Goal: Navigation & Orientation: Find specific page/section

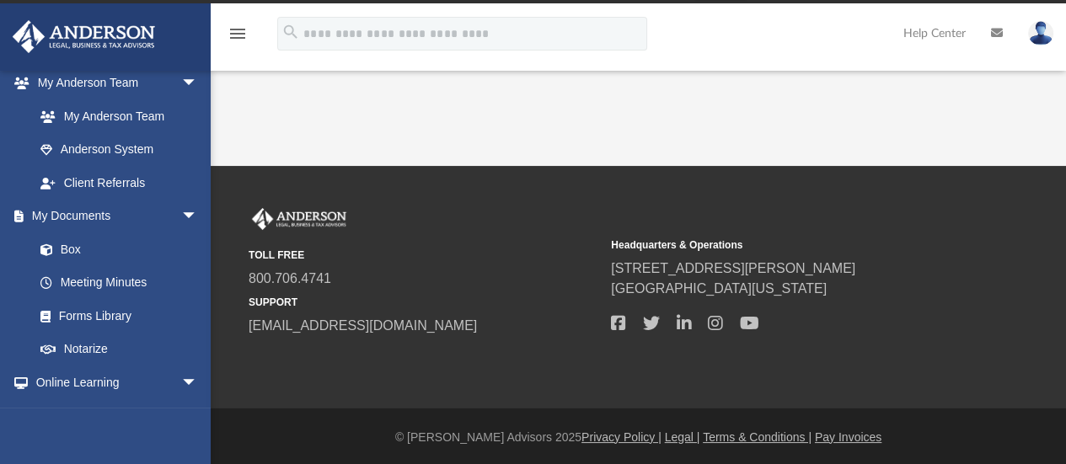
scroll to position [452, 0]
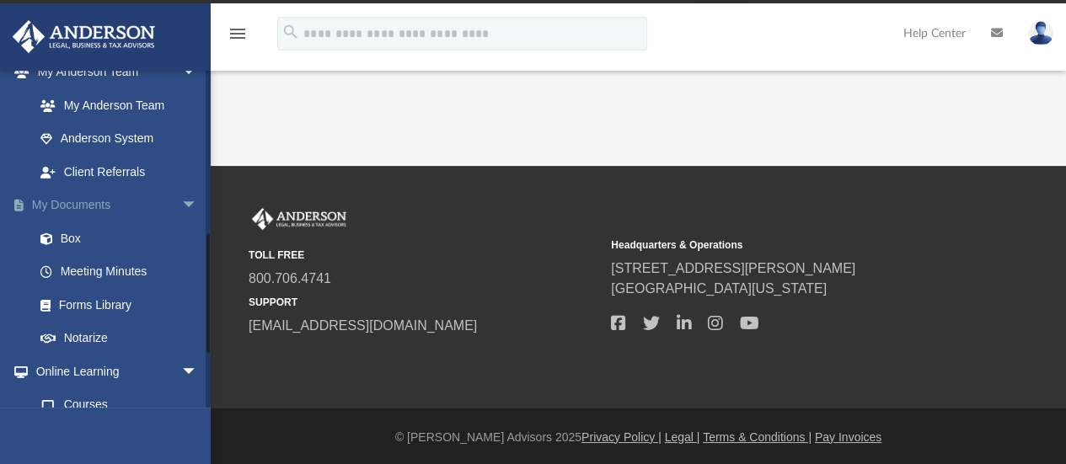
click at [55, 209] on link "My Documents arrow_drop_down" at bounding box center [117, 206] width 211 height 34
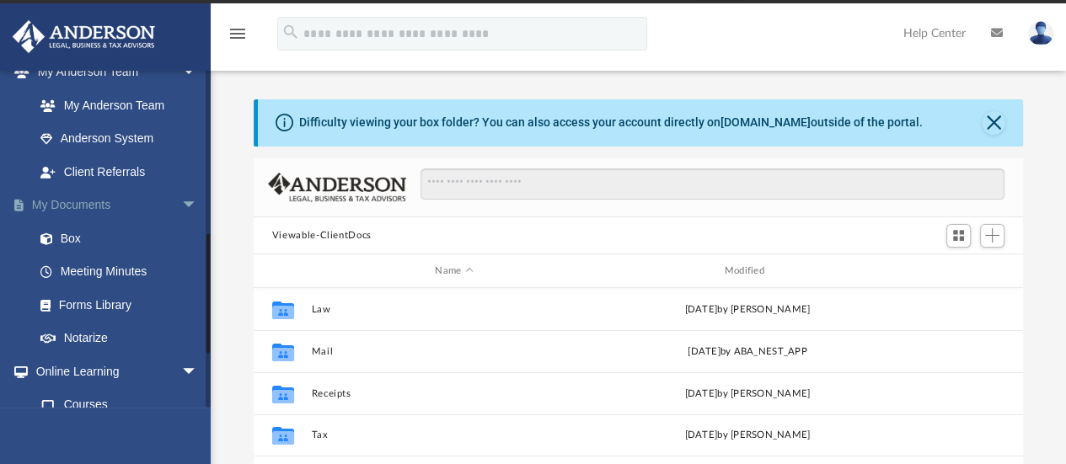
scroll to position [370, 756]
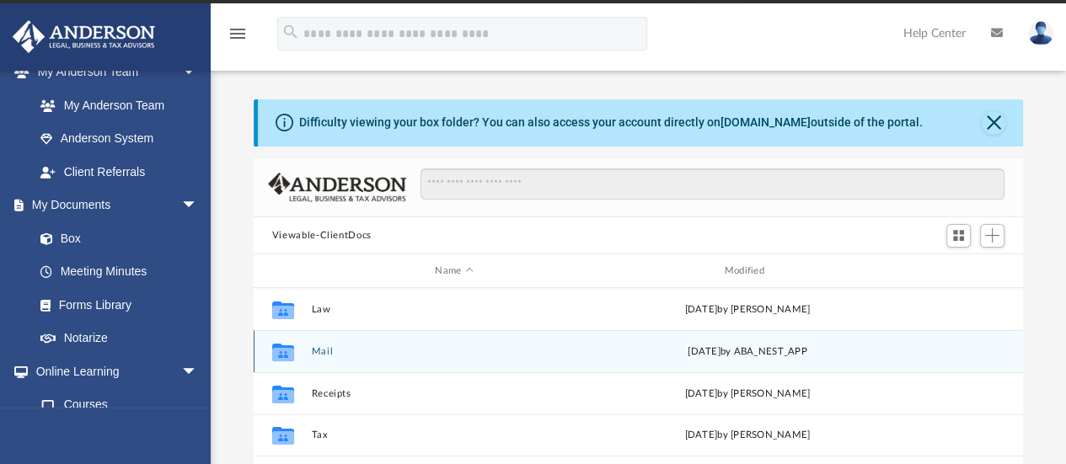
click at [314, 351] on button "Mail" at bounding box center [454, 351] width 286 height 11
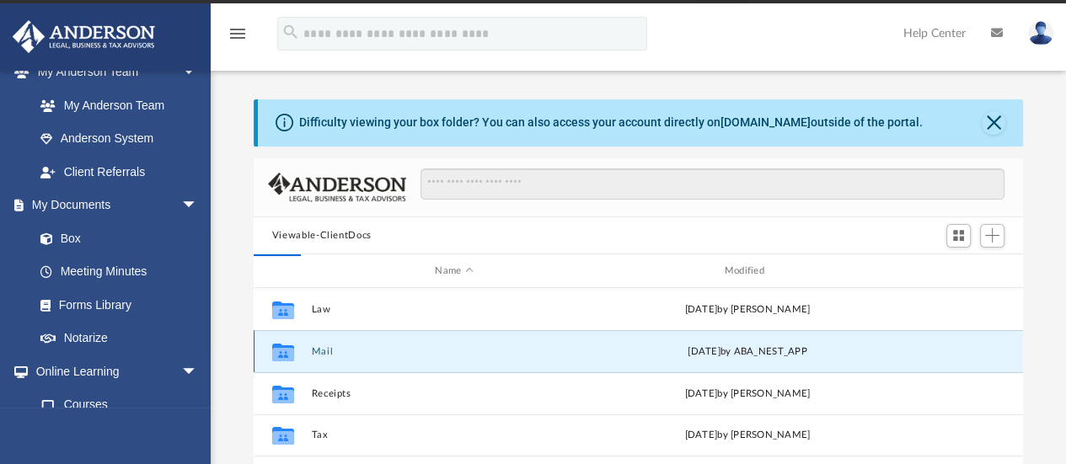
click at [283, 356] on icon "grid" at bounding box center [283, 354] width 22 height 13
click at [280, 353] on icon "grid" at bounding box center [283, 354] width 22 height 13
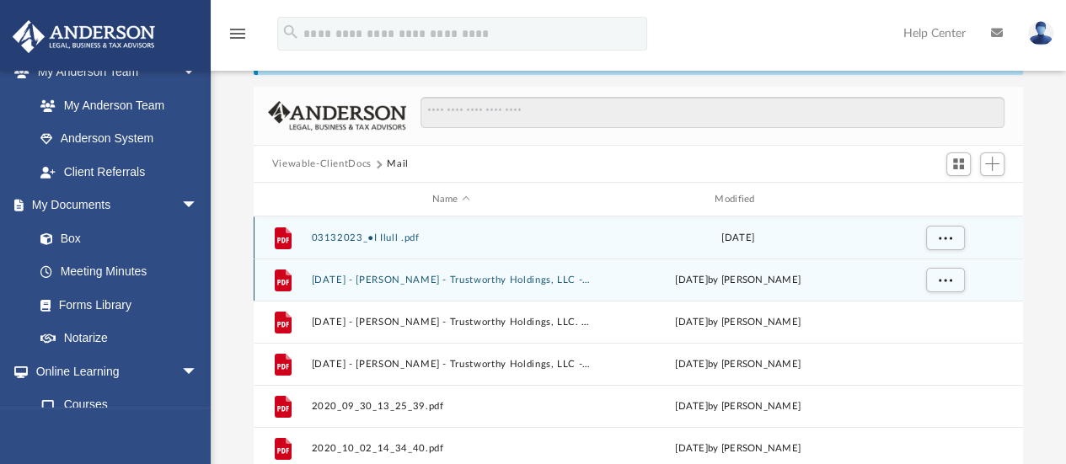
scroll to position [67, 0]
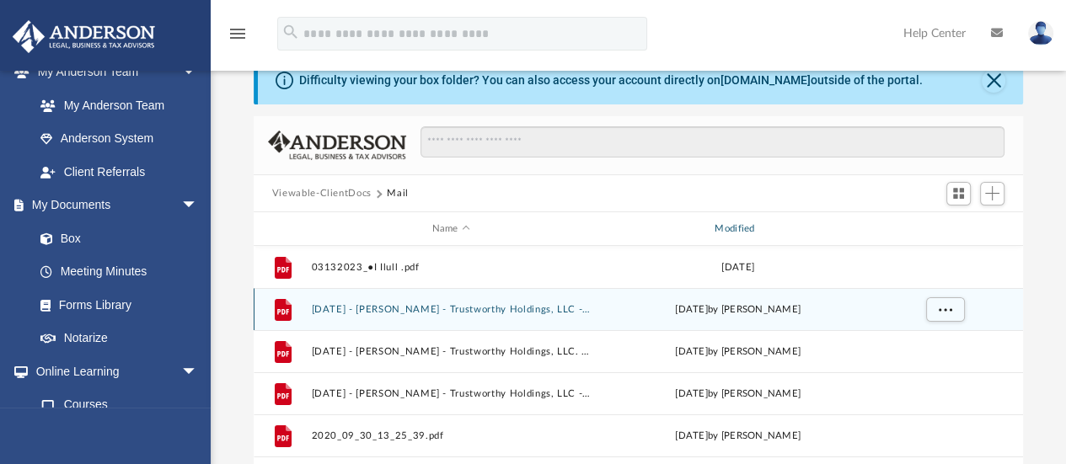
click at [737, 227] on div "Modified" at bounding box center [737, 229] width 280 height 15
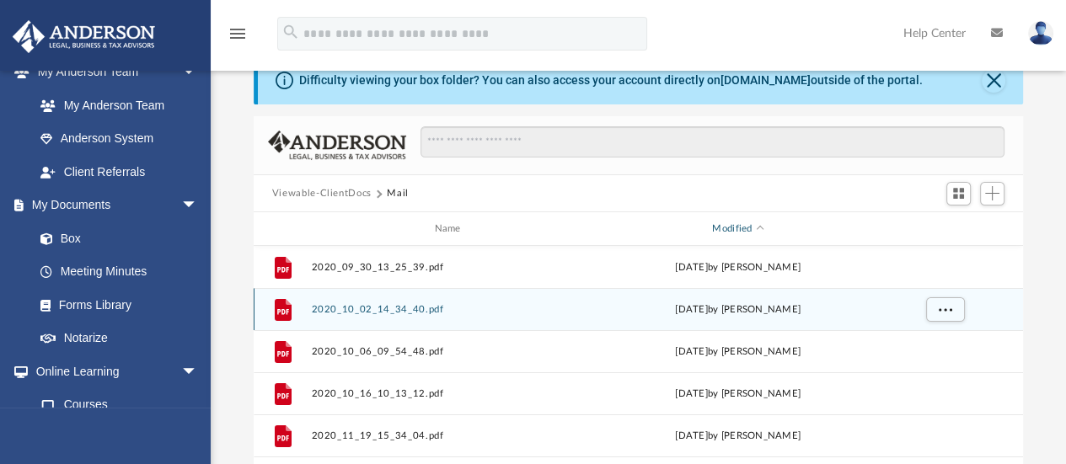
click at [745, 227] on div "Modified" at bounding box center [737, 229] width 280 height 15
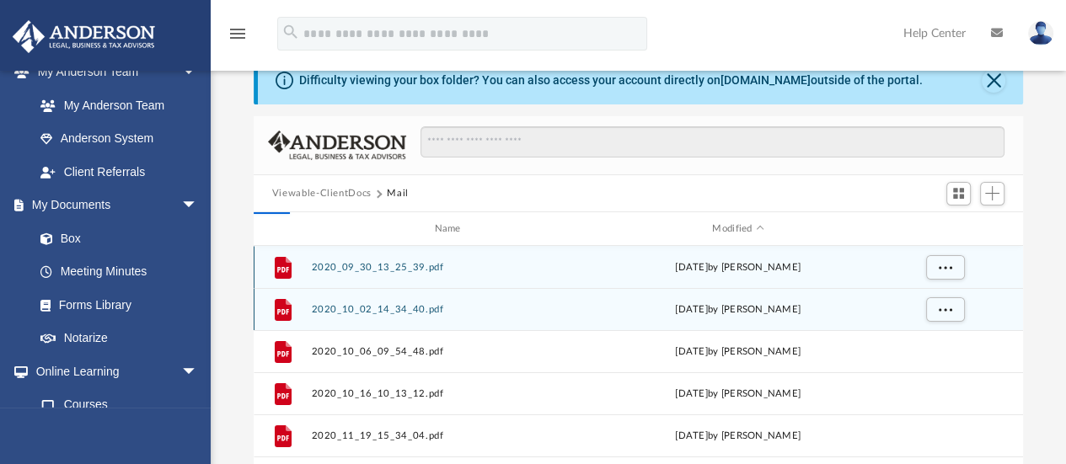
click at [735, 246] on div "File 2020_09_30_13_25_39.pdf [DATE] by [PERSON_NAME]" at bounding box center [638, 267] width 769 height 42
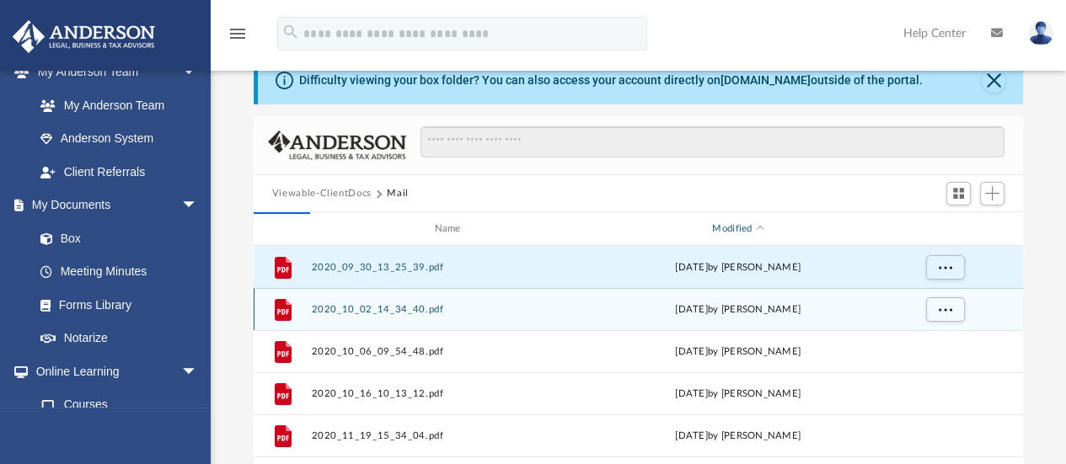
click at [739, 229] on div "Modified" at bounding box center [737, 229] width 280 height 15
click at [758, 228] on span "Modified" at bounding box center [760, 229] width 7 height 7
click at [751, 210] on div "Viewable-ClientDocs Mail" at bounding box center [639, 193] width 770 height 37
click at [746, 224] on div "Modified" at bounding box center [737, 229] width 280 height 15
click at [738, 228] on div "Modified" at bounding box center [737, 229] width 280 height 15
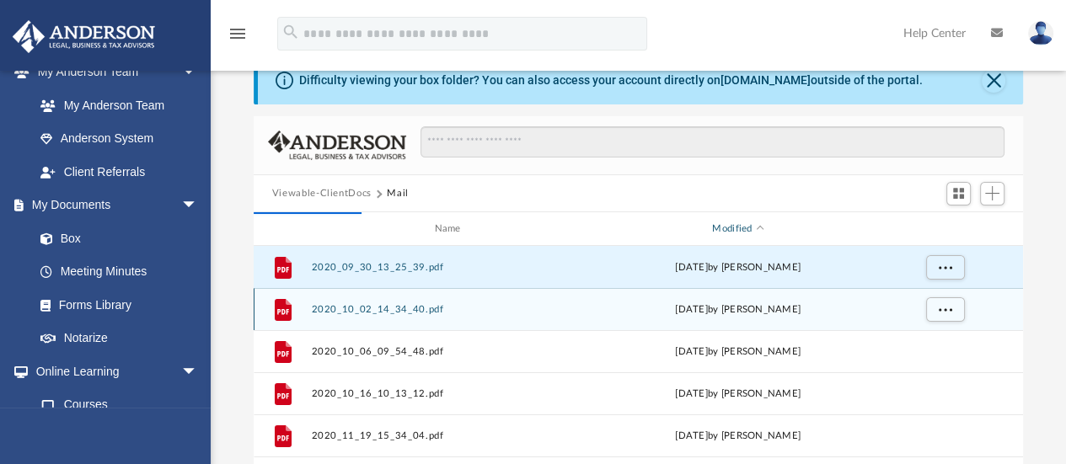
click at [725, 232] on div "Modified" at bounding box center [737, 229] width 280 height 15
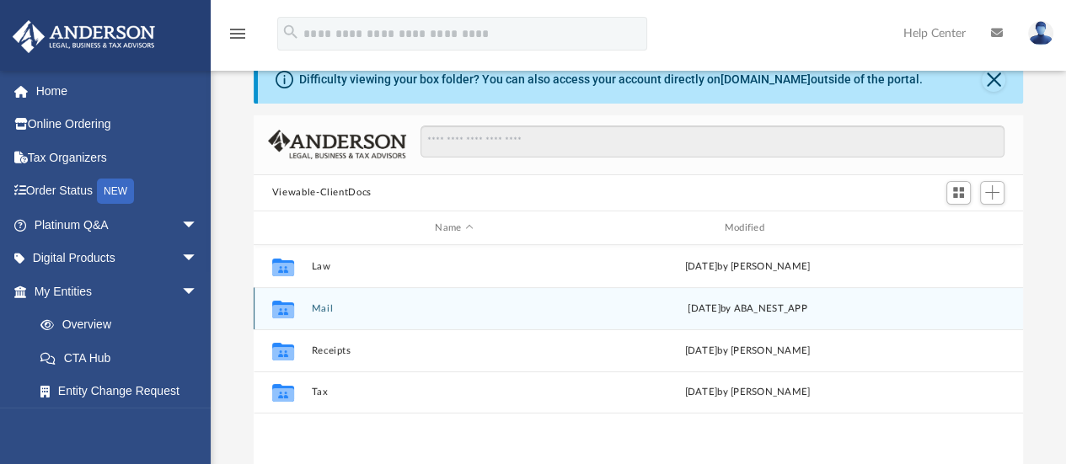
scroll to position [67, 0]
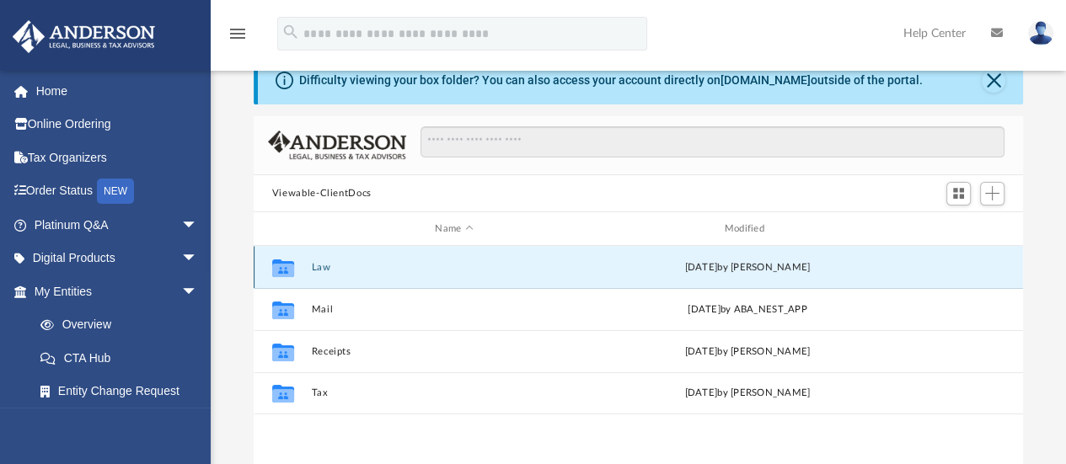
click at [324, 265] on button "Law" at bounding box center [454, 267] width 286 height 11
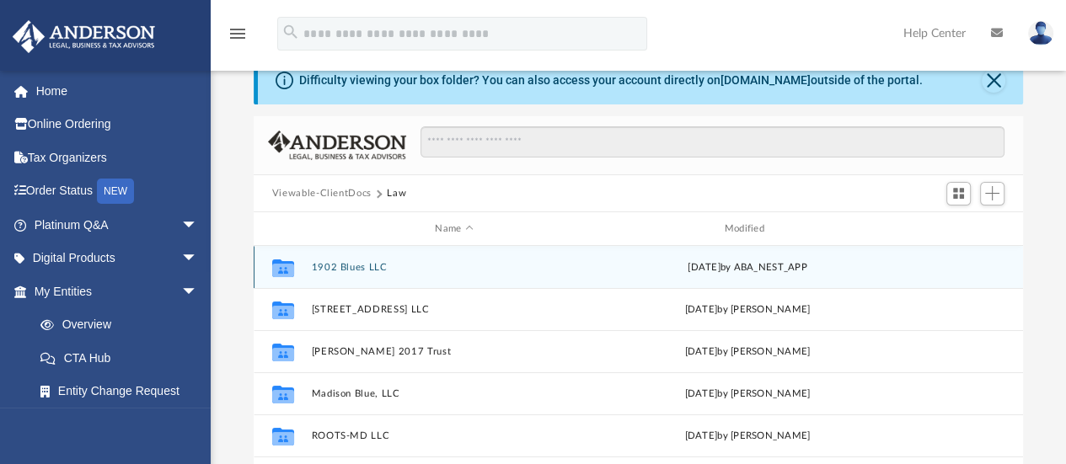
click at [371, 266] on button "1902 Blues LLC" at bounding box center [454, 267] width 286 height 11
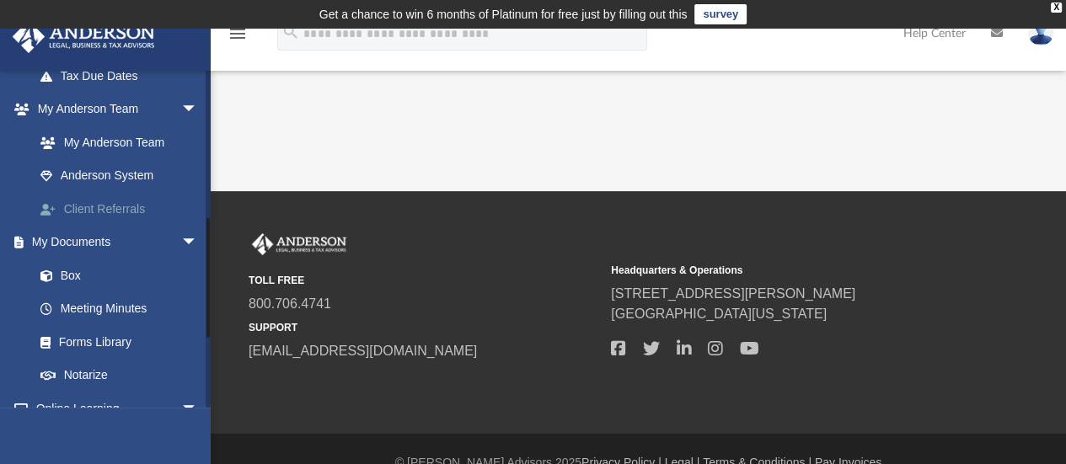
scroll to position [420, 0]
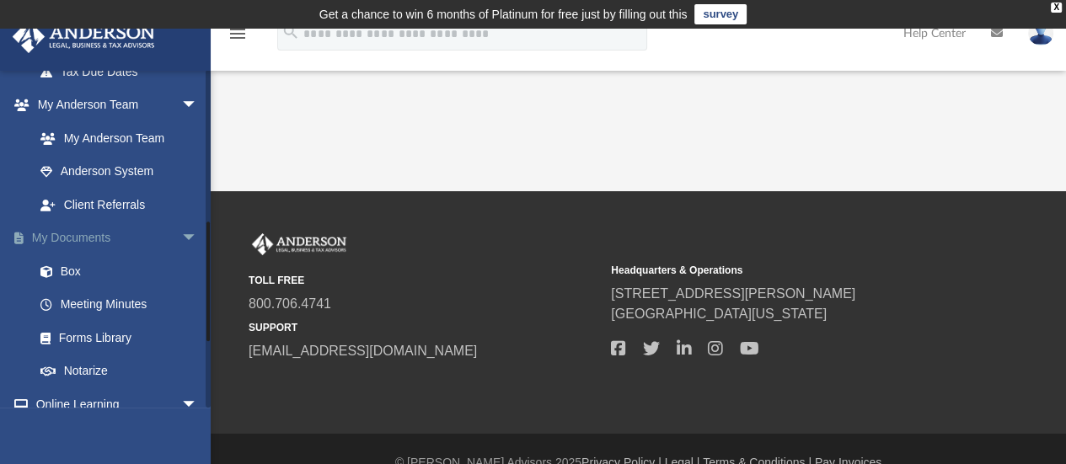
click at [96, 245] on link "My Documents arrow_drop_down" at bounding box center [117, 239] width 211 height 34
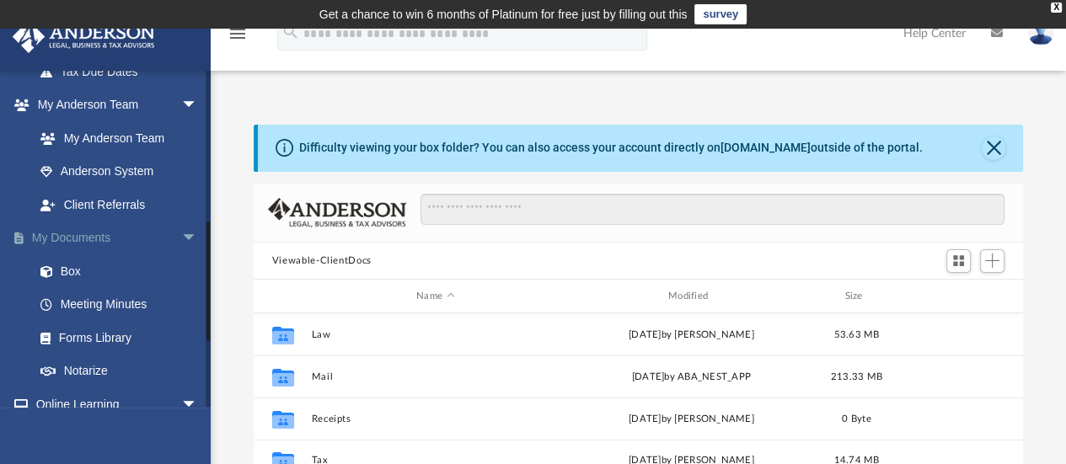
scroll to position [370, 756]
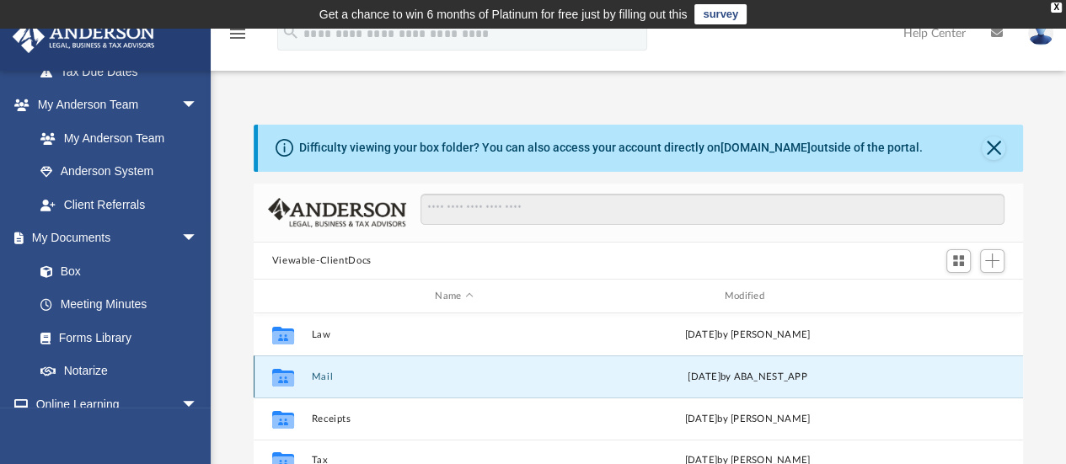
click at [324, 378] on button "Mail" at bounding box center [454, 377] width 286 height 11
click at [321, 372] on button "Mail" at bounding box center [454, 377] width 286 height 11
click at [344, 93] on div "Difficulty viewing your box folder? You can also access your account directly o…" at bounding box center [638, 376] width 855 height 574
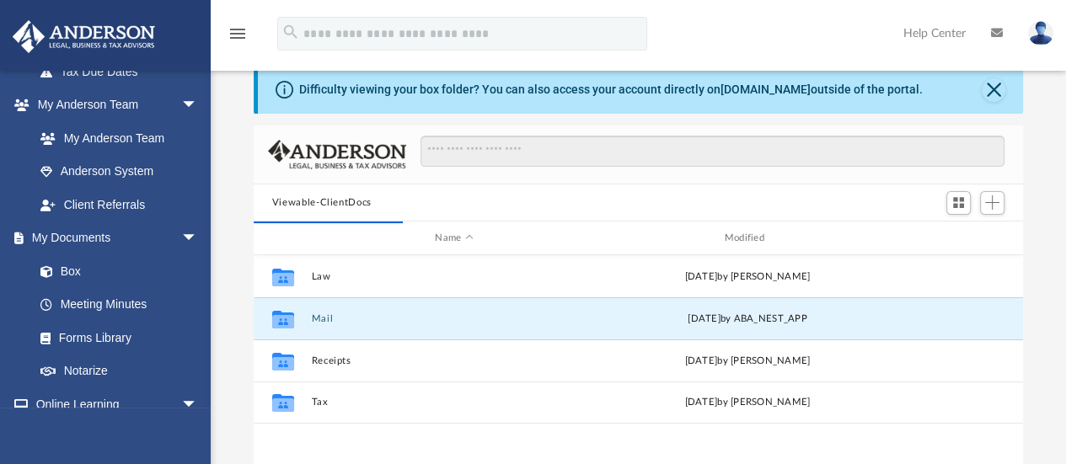
scroll to position [121, 0]
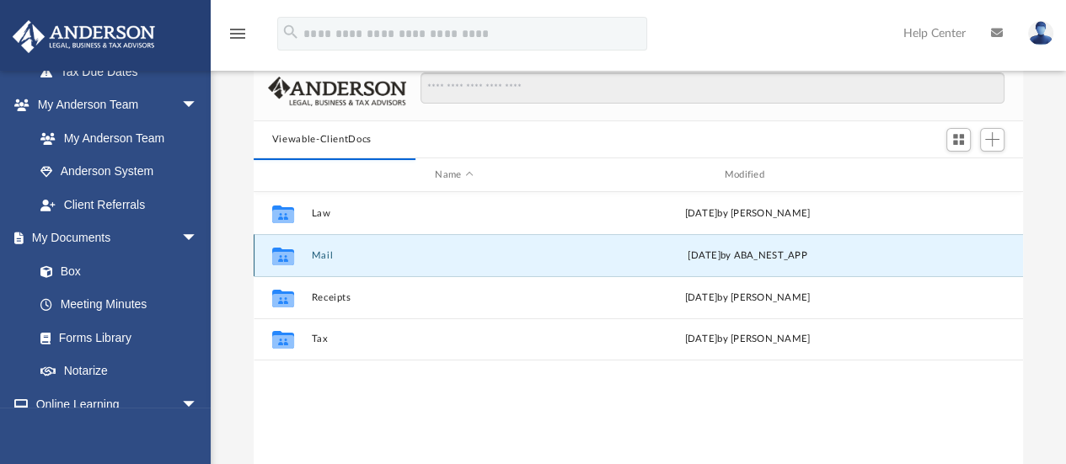
click at [276, 260] on icon "grid" at bounding box center [283, 258] width 22 height 13
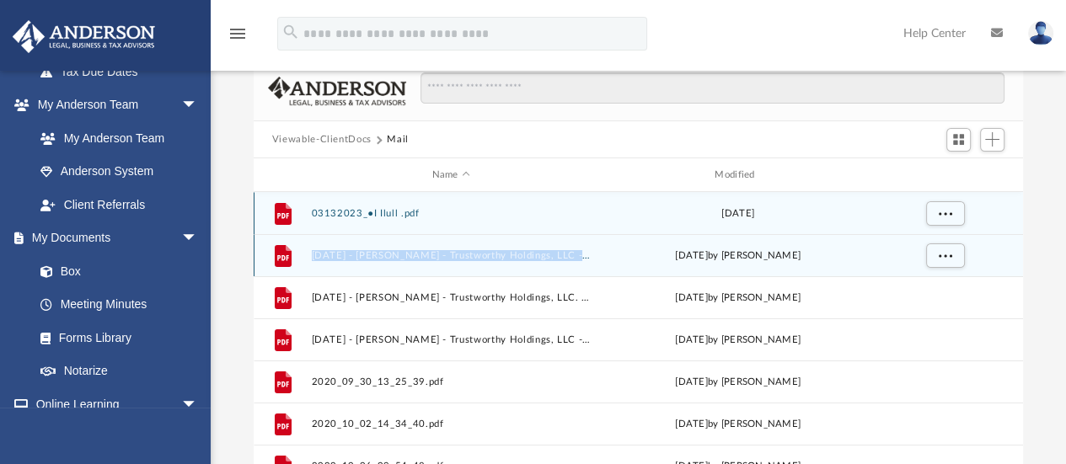
scroll to position [318, 756]
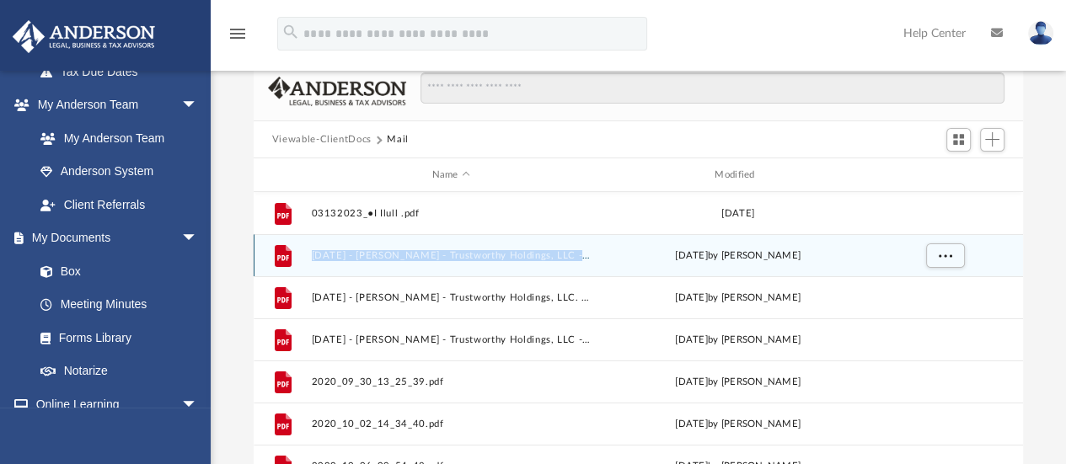
click at [276, 260] on icon "grid" at bounding box center [283, 256] width 17 height 22
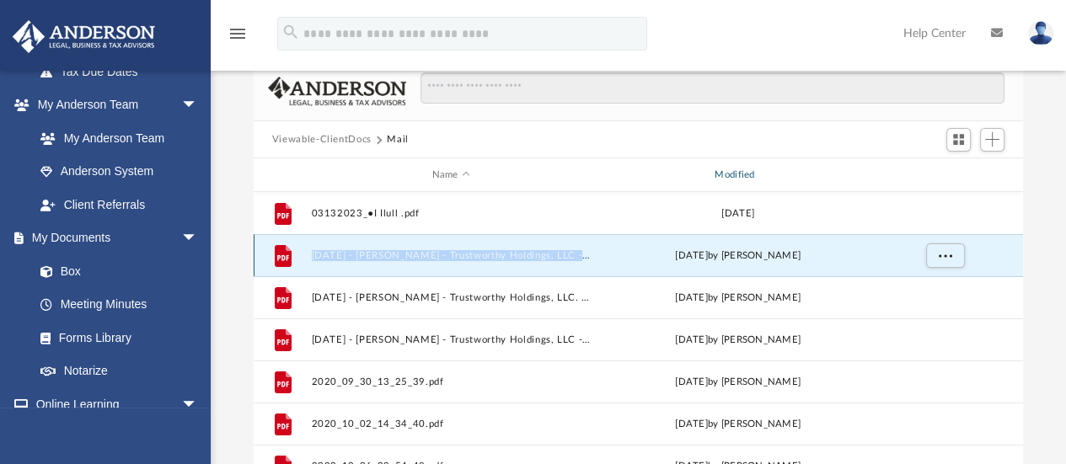
click at [741, 174] on div "Modified" at bounding box center [737, 175] width 280 height 15
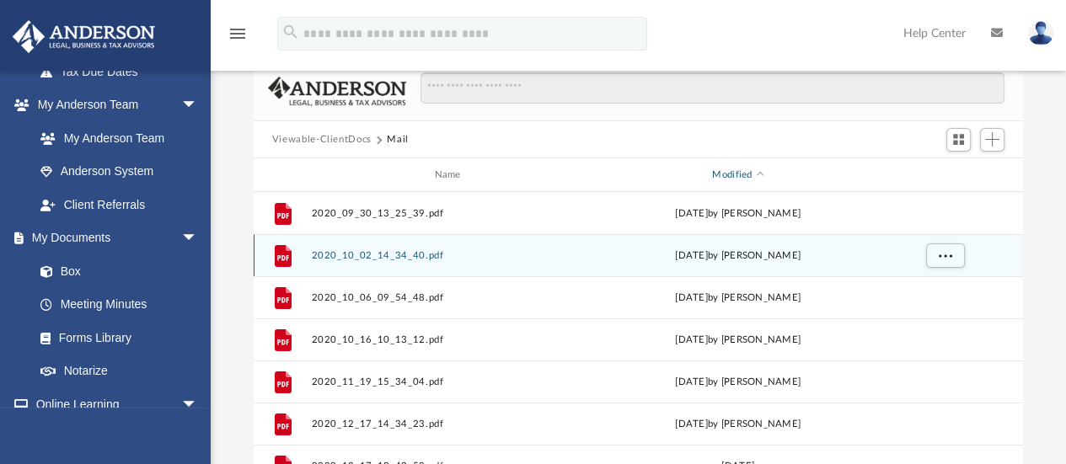
click at [737, 174] on div "Modified" at bounding box center [737, 175] width 280 height 15
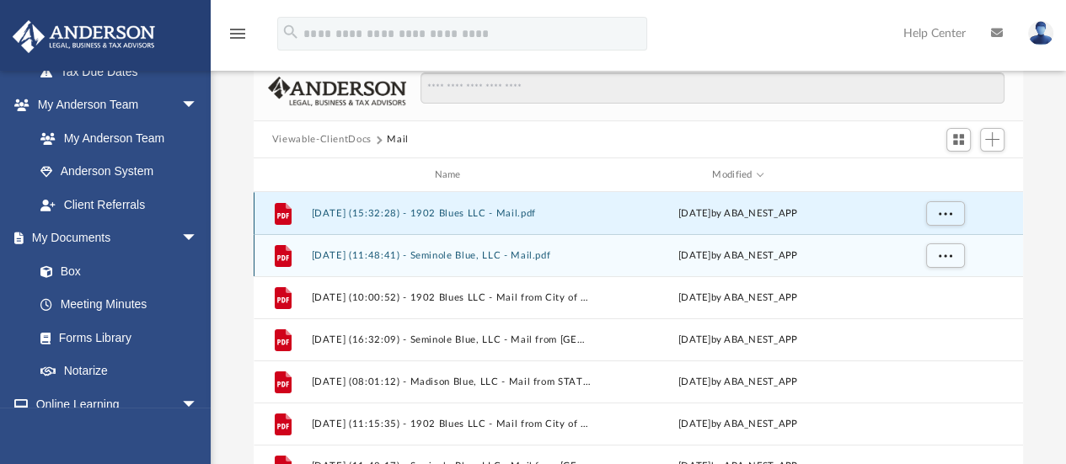
click at [462, 211] on button "[DATE] (15:32:28) - 1902 Blues LLC - Mail.pdf" at bounding box center [451, 213] width 280 height 11
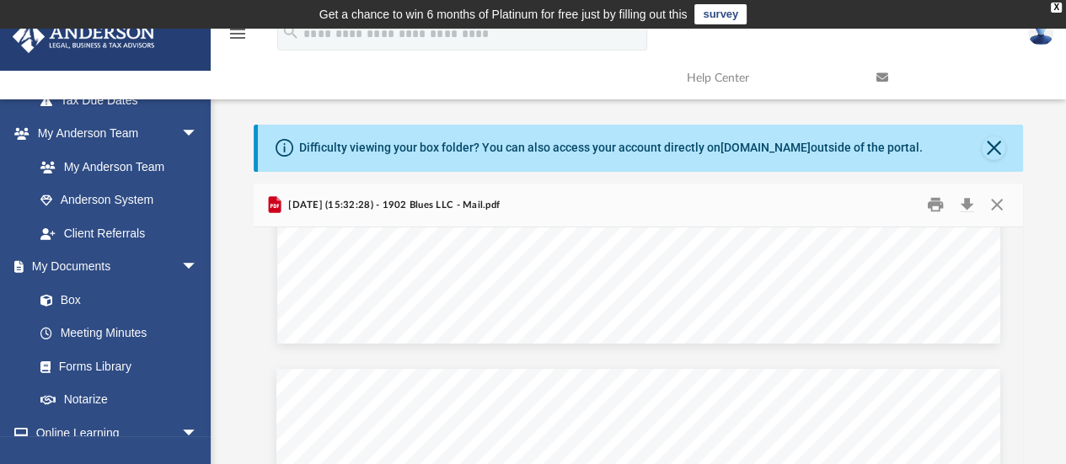
scroll to position [826, 0]
